Goal: Navigation & Orientation: Find specific page/section

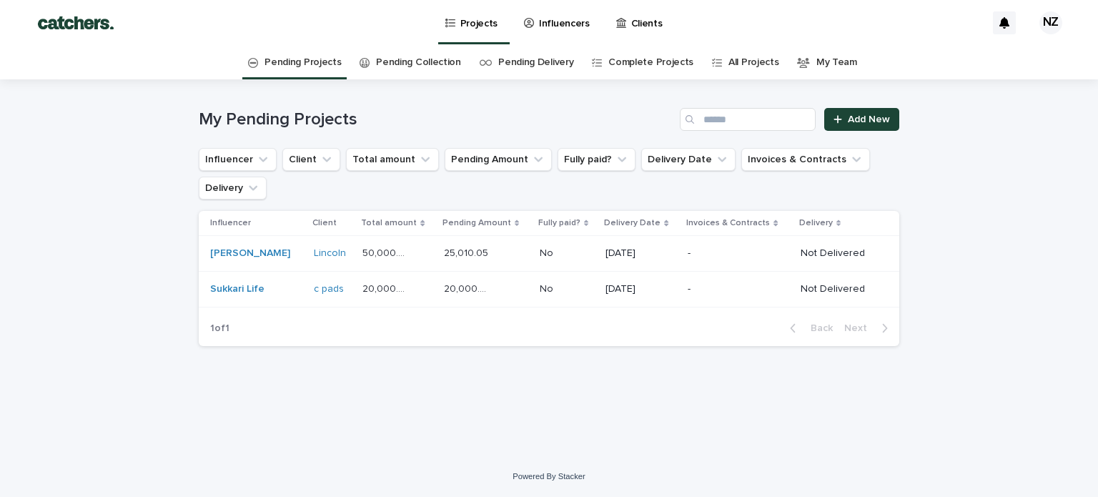
click at [749, 59] on link "All Projects" at bounding box center [753, 63] width 50 height 34
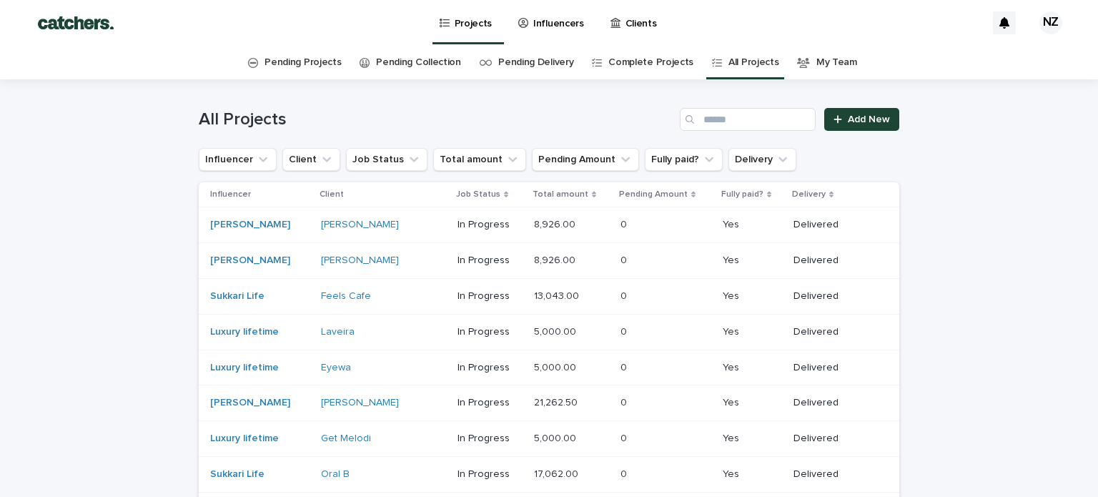
click at [554, 328] on p "5,000.00" at bounding box center [556, 330] width 45 height 15
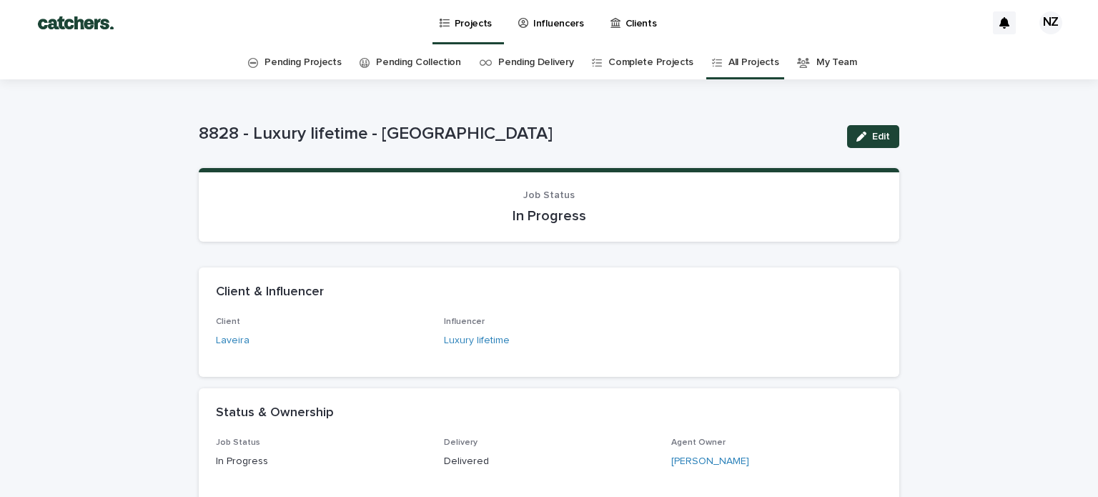
click at [729, 65] on link "All Projects" at bounding box center [753, 63] width 50 height 34
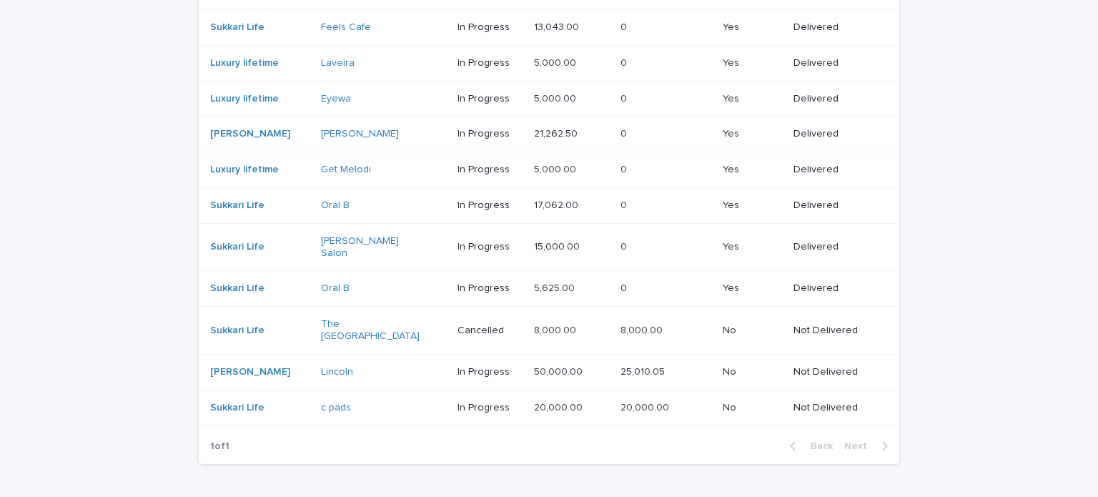
scroll to position [271, 0]
click at [515, 85] on div "In Progress" at bounding box center [489, 97] width 65 height 24
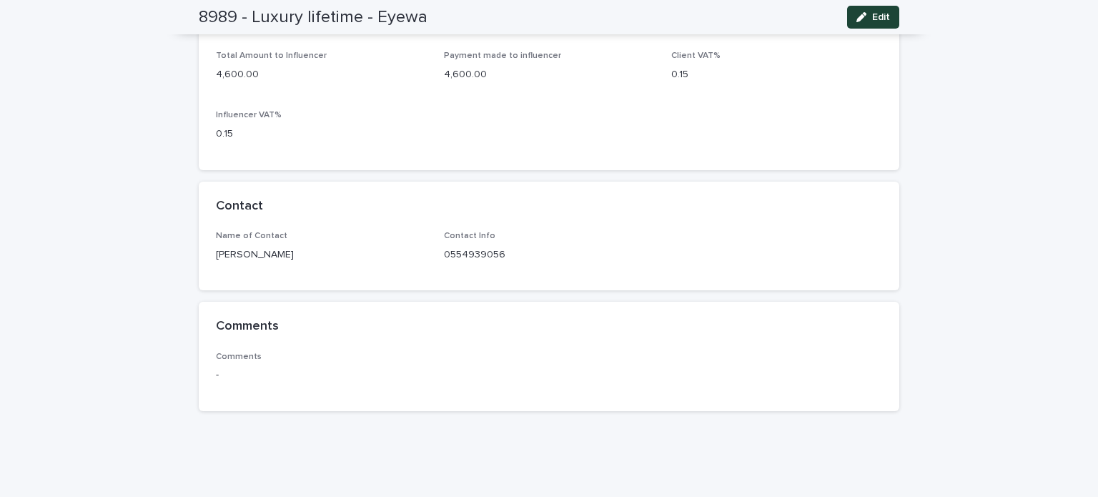
scroll to position [700, 0]
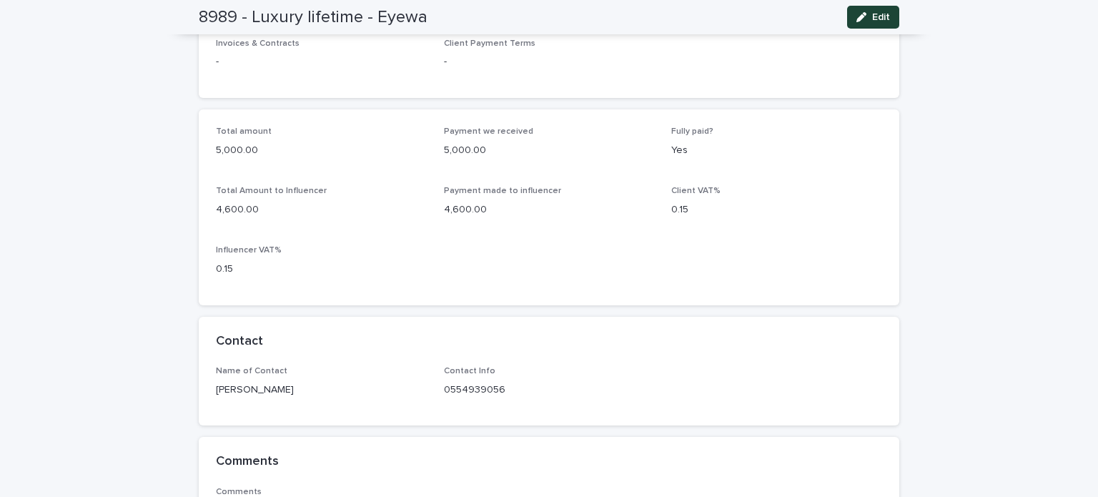
click at [123, 447] on div "**********" at bounding box center [549, 4] width 1098 height 1249
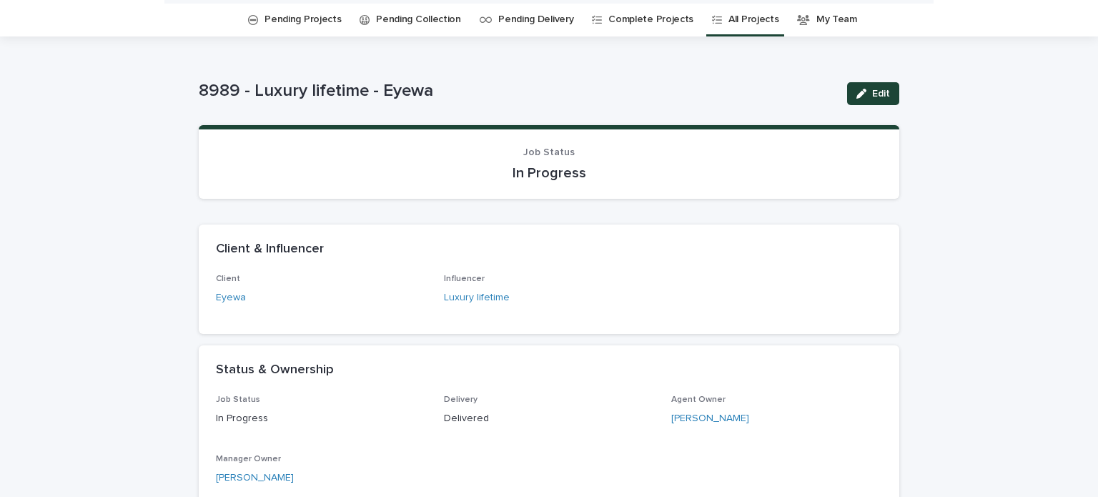
scroll to position [0, 0]
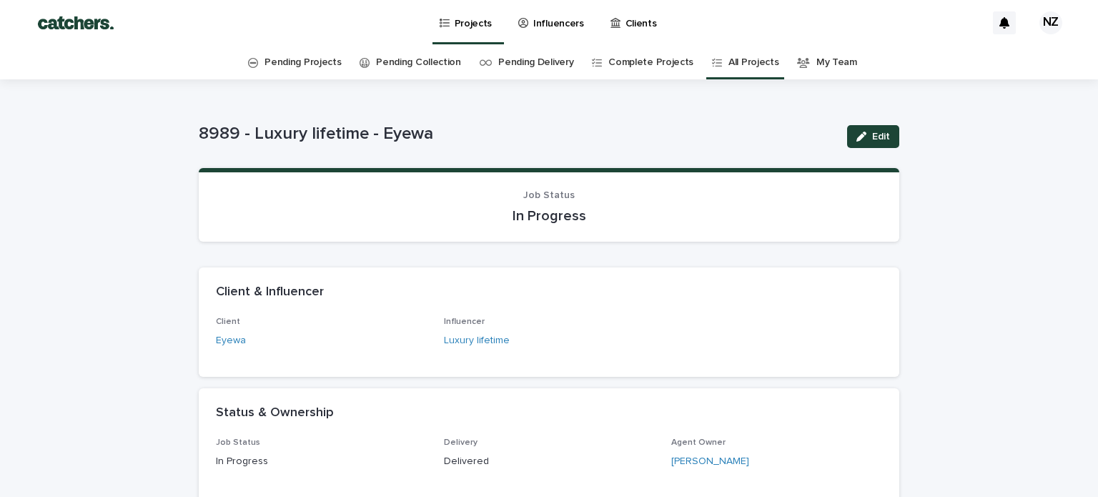
click at [749, 64] on link "All Projects" at bounding box center [753, 63] width 50 height 34
